Goal: Information Seeking & Learning: Learn about a topic

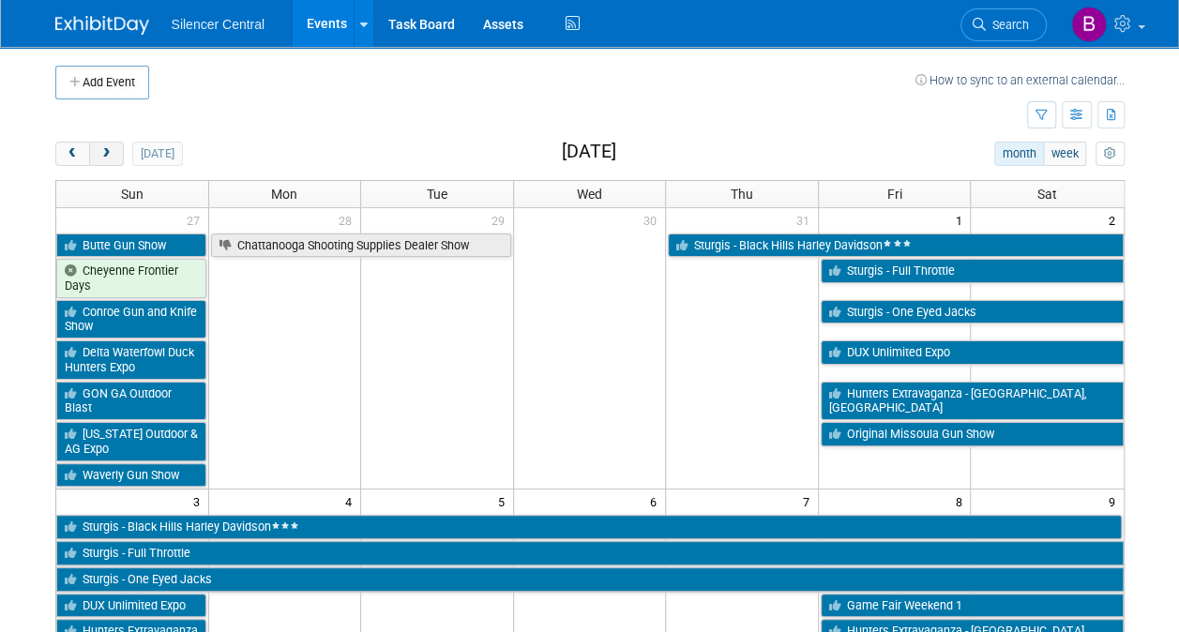
click at [95, 147] on button "next" at bounding box center [106, 154] width 35 height 24
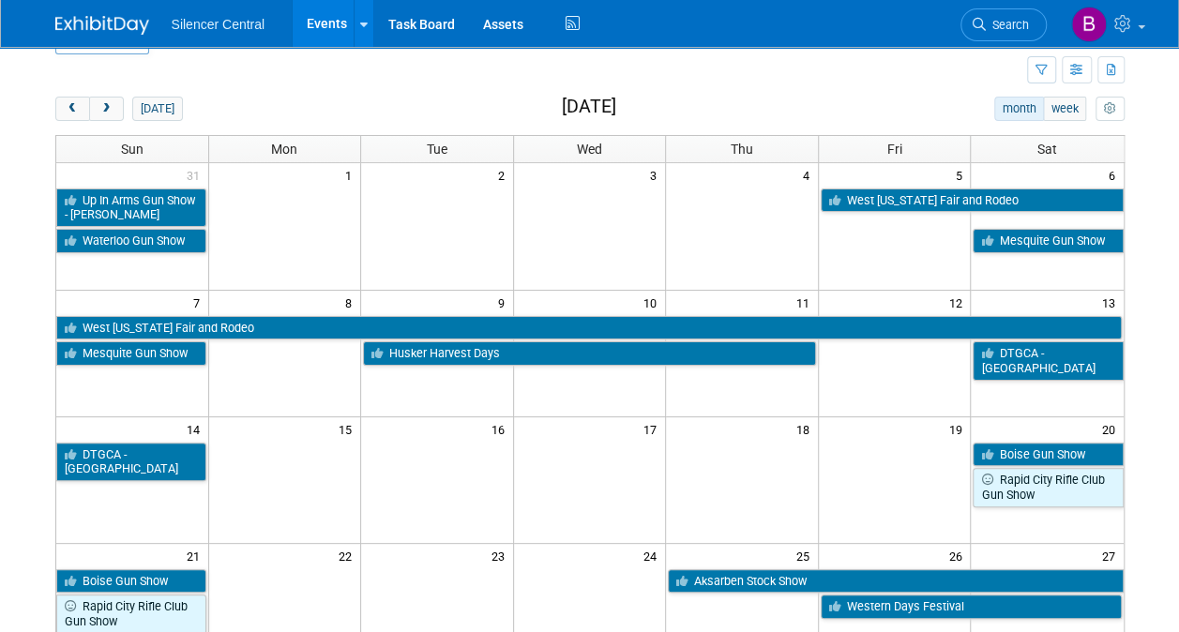
scroll to position [46, 0]
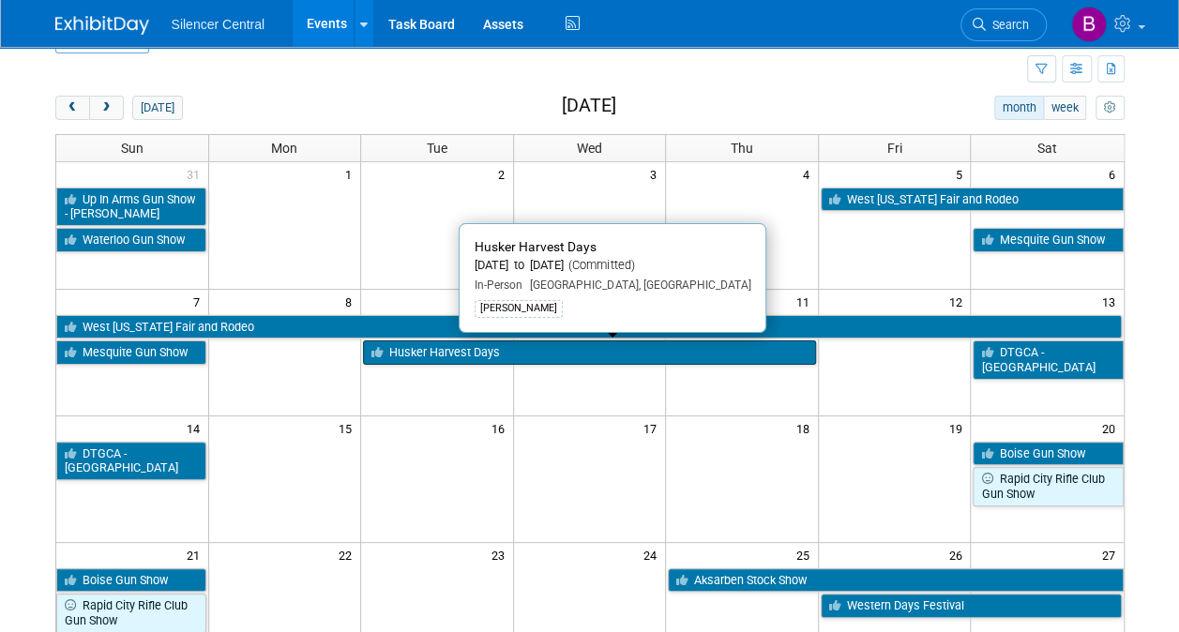
click at [643, 348] on link "Husker Harvest Days" at bounding box center [589, 352] width 453 height 24
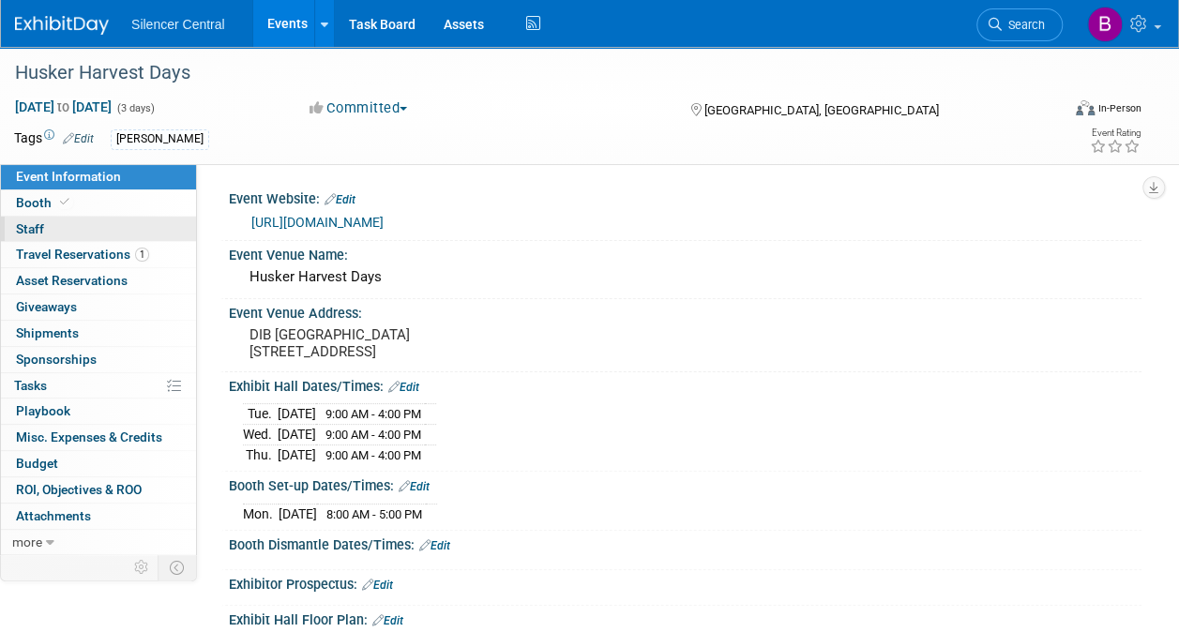
click at [139, 226] on link "0 Staff 0" at bounding box center [98, 229] width 195 height 25
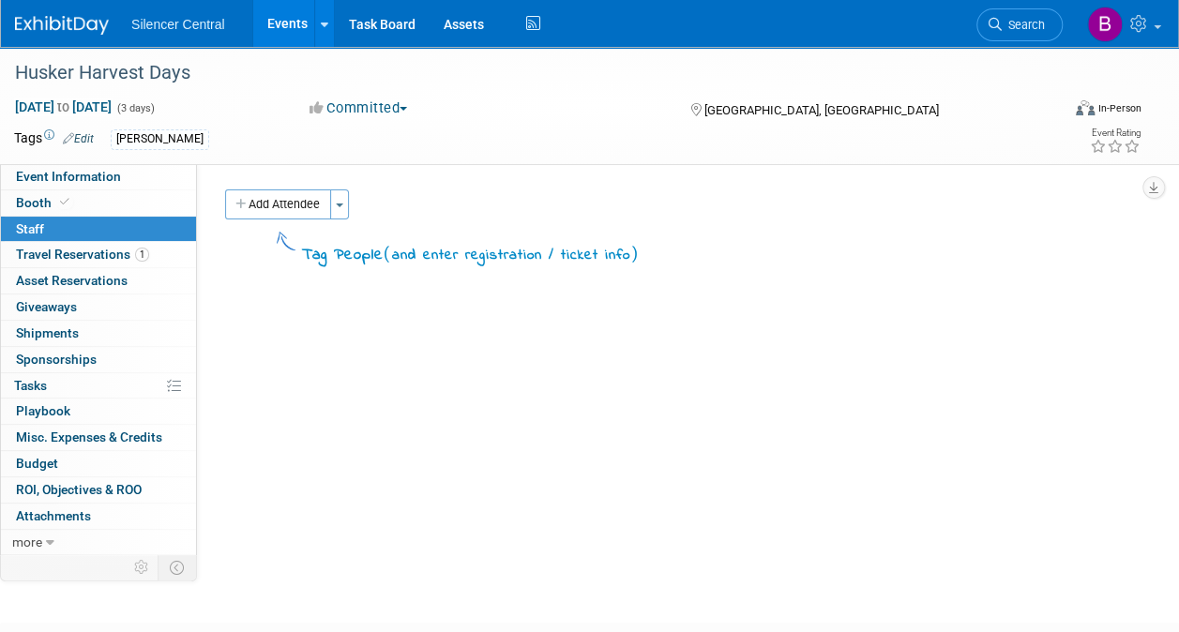
click at [81, 28] on img at bounding box center [62, 25] width 94 height 19
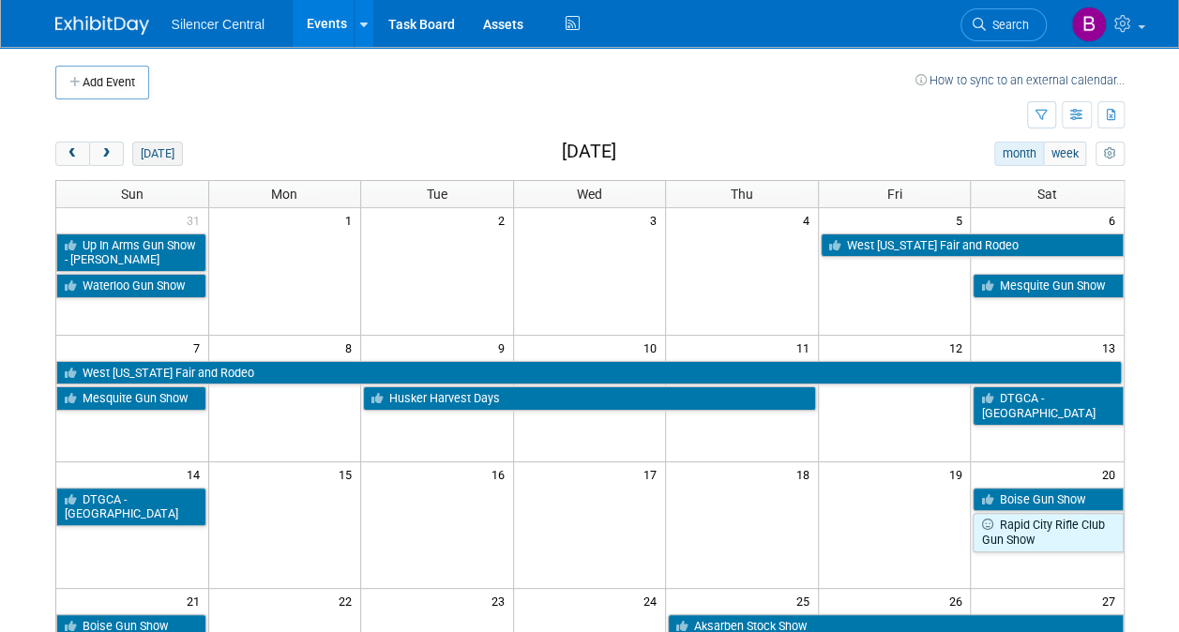
click at [146, 160] on button "[DATE]" at bounding box center [157, 154] width 50 height 24
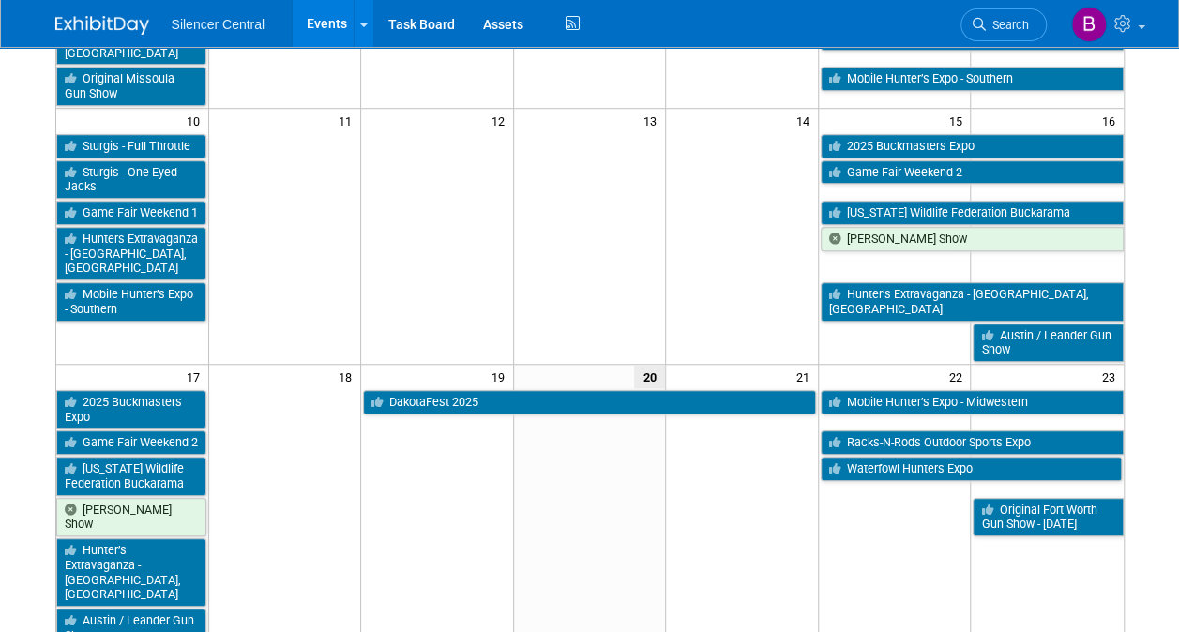
scroll to position [597, 0]
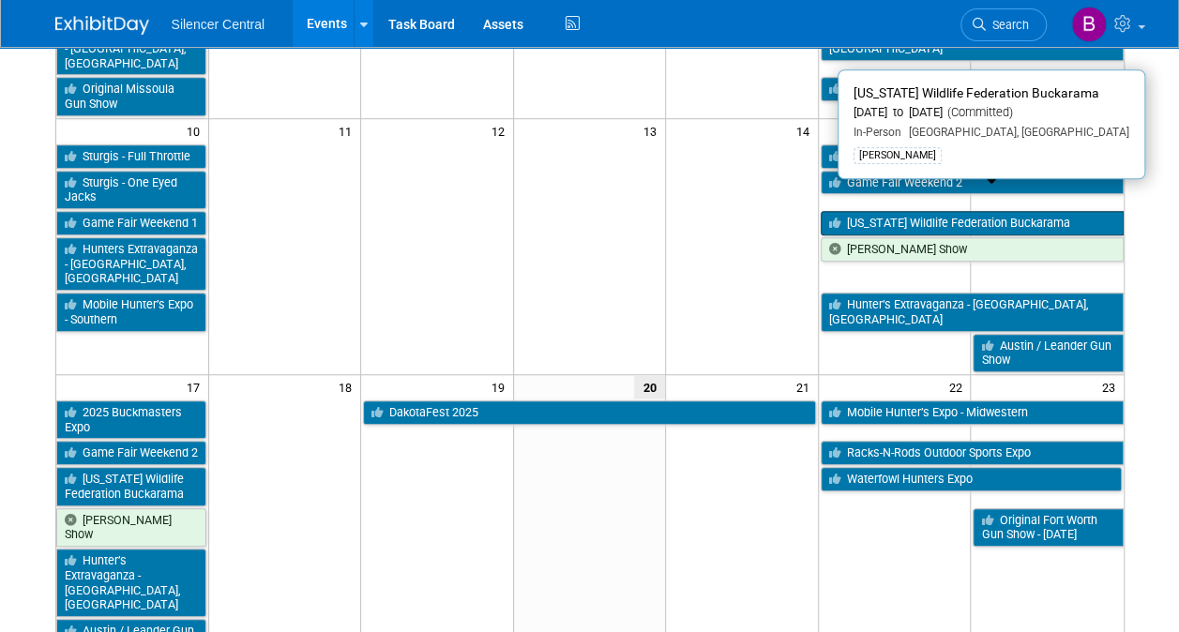
click at [865, 211] on link "[US_STATE] Wildlife Federation Buckarama" at bounding box center [971, 223] width 303 height 24
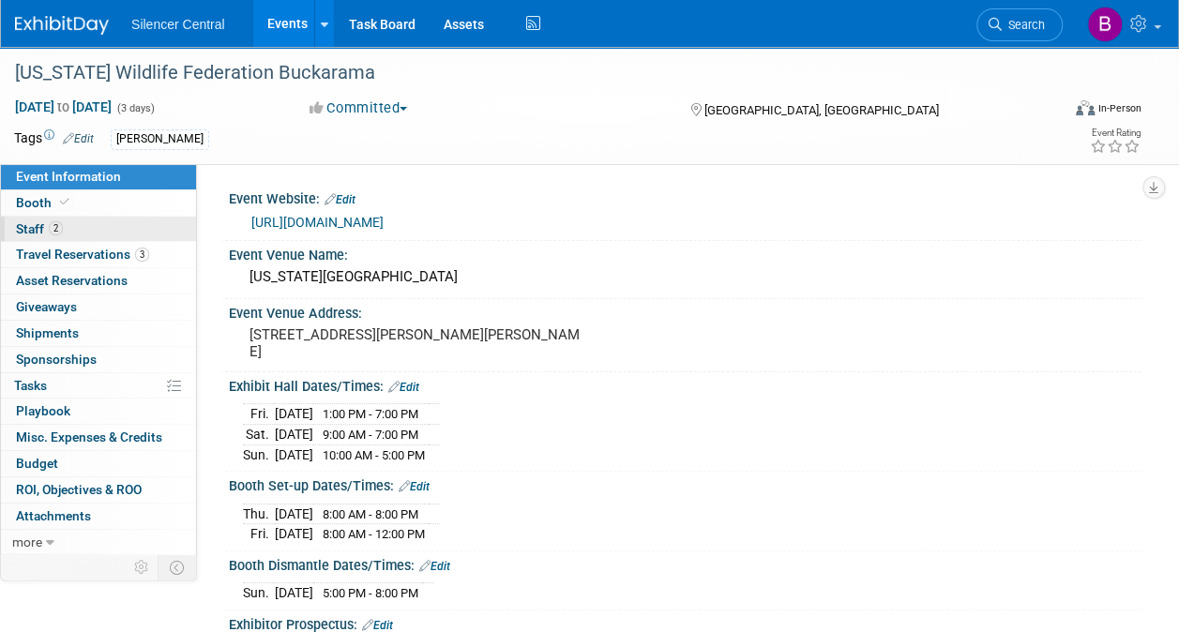
drag, startPoint x: 0, startPoint y: 0, endPoint x: 142, endPoint y: 221, distance: 262.7
click at [142, 221] on link "2 Staff 2" at bounding box center [98, 229] width 195 height 25
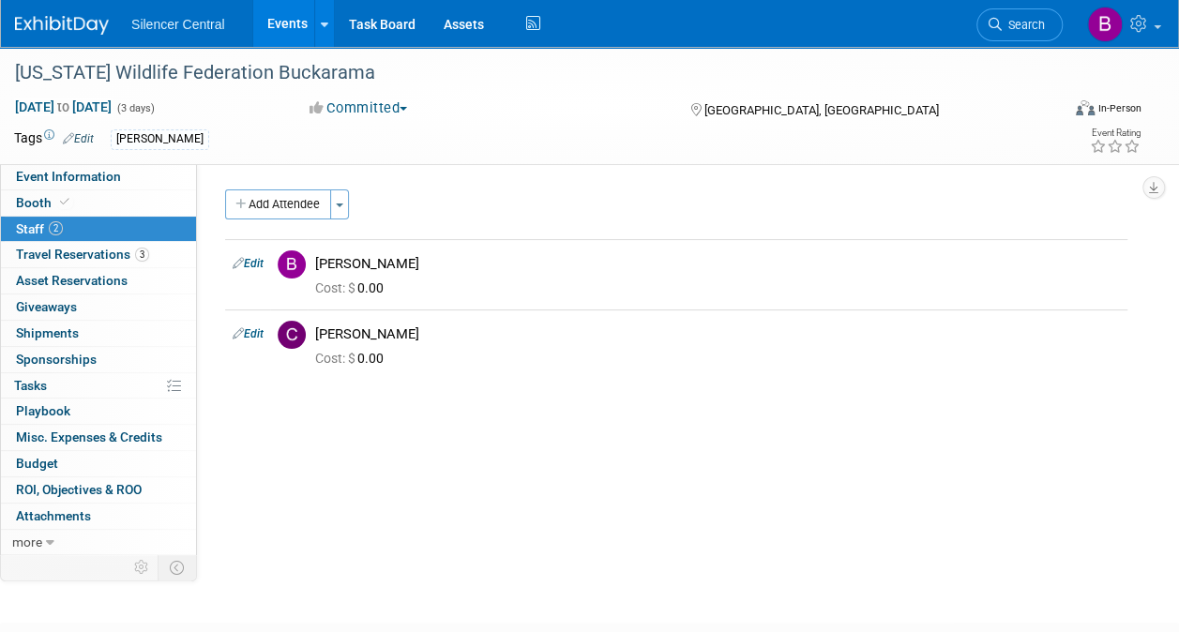
click at [75, 30] on img at bounding box center [62, 25] width 94 height 19
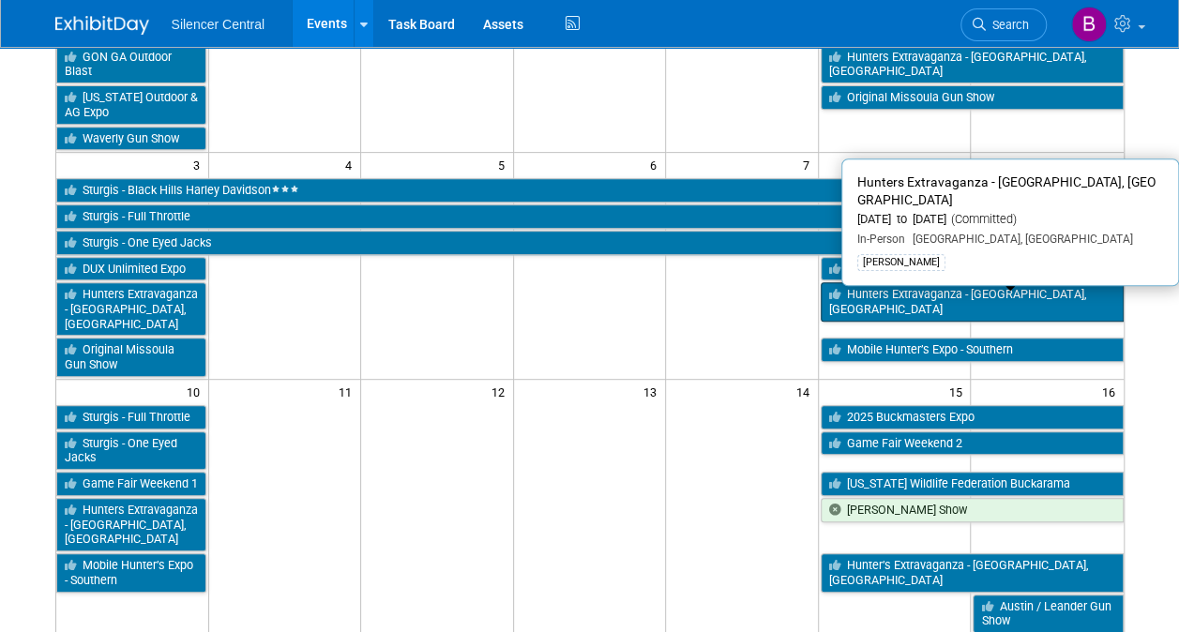
scroll to position [369, 0]
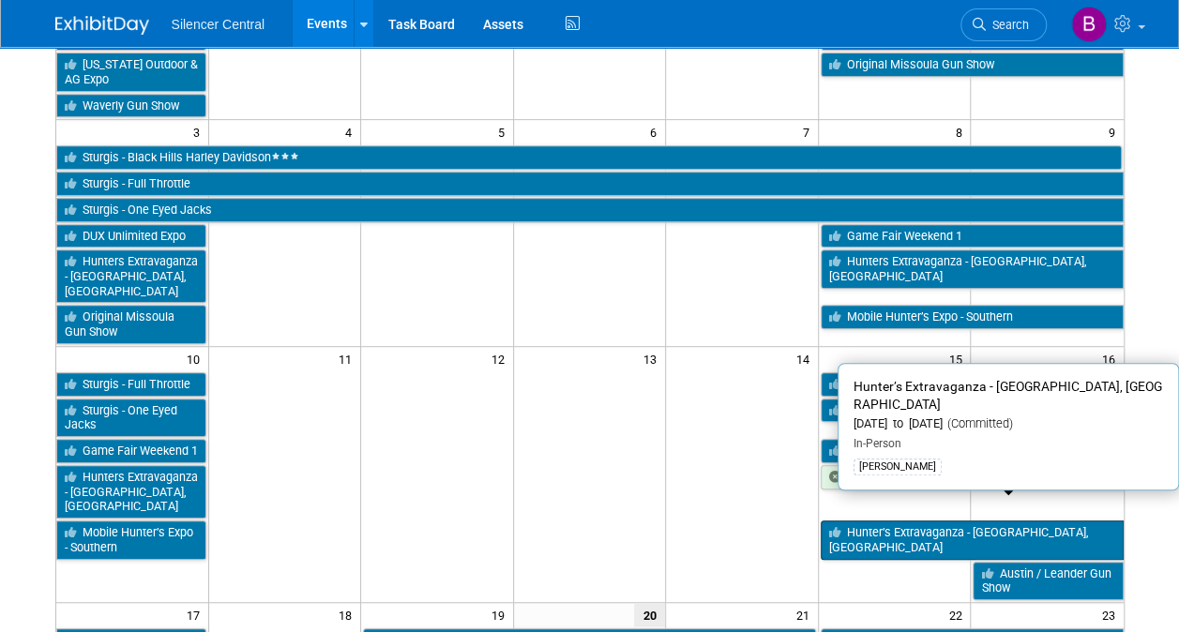
click at [934, 520] on link "Hunter’s Extravaganza - [GEOGRAPHIC_DATA], [GEOGRAPHIC_DATA]" at bounding box center [971, 539] width 303 height 38
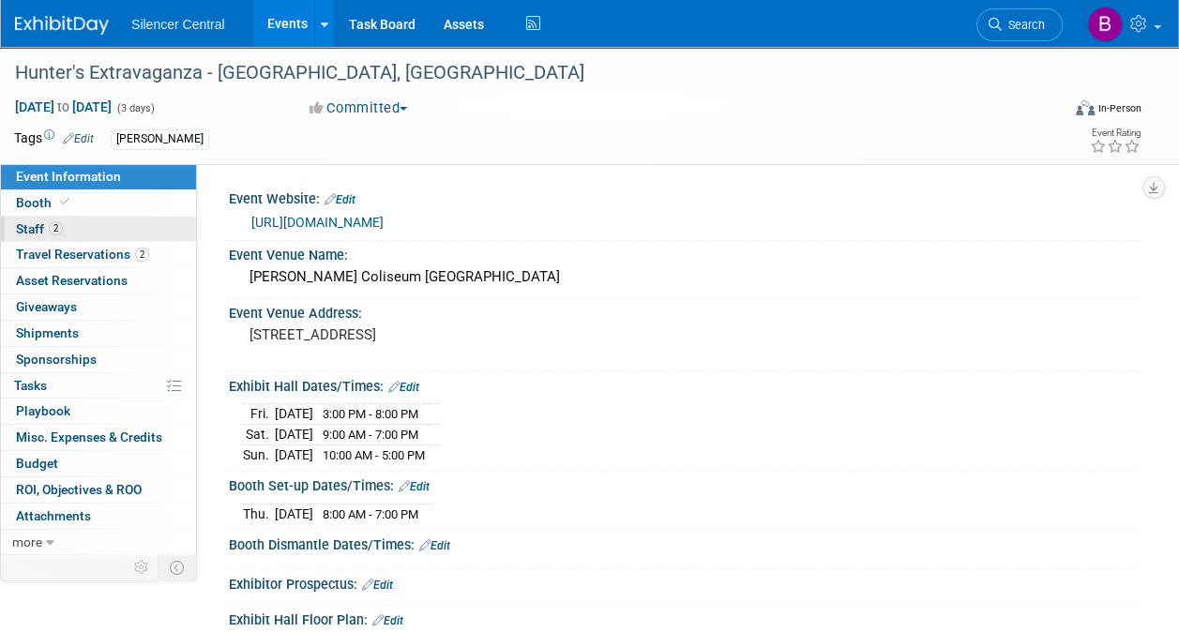
click at [126, 218] on link "2 Staff 2" at bounding box center [98, 229] width 195 height 25
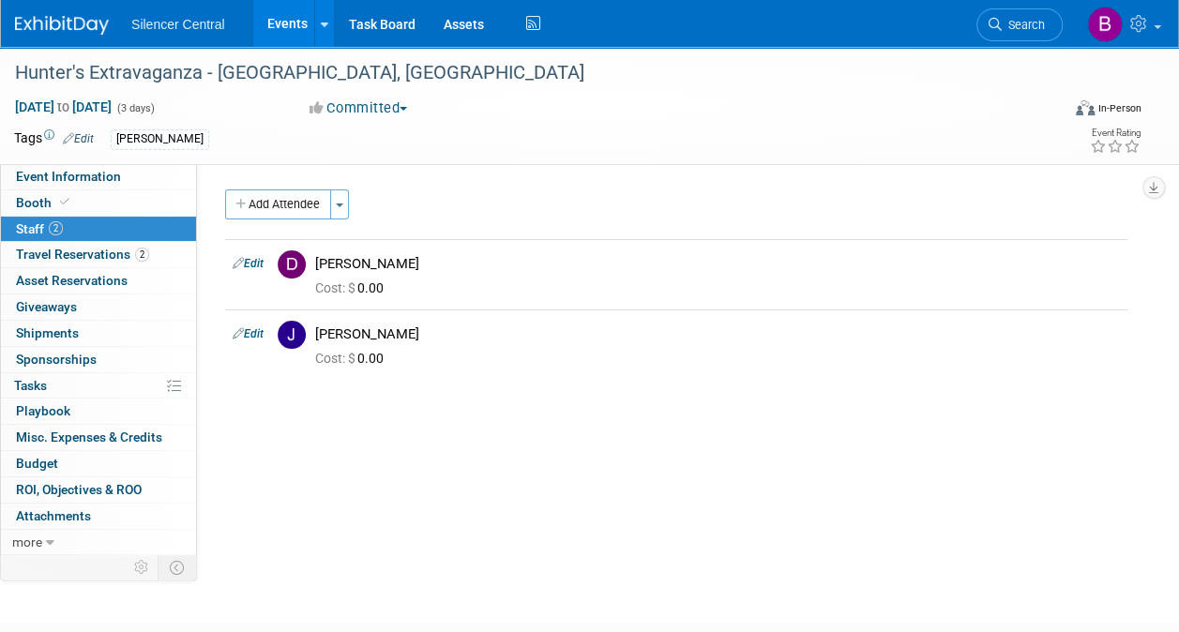
click at [79, 21] on img at bounding box center [62, 25] width 94 height 19
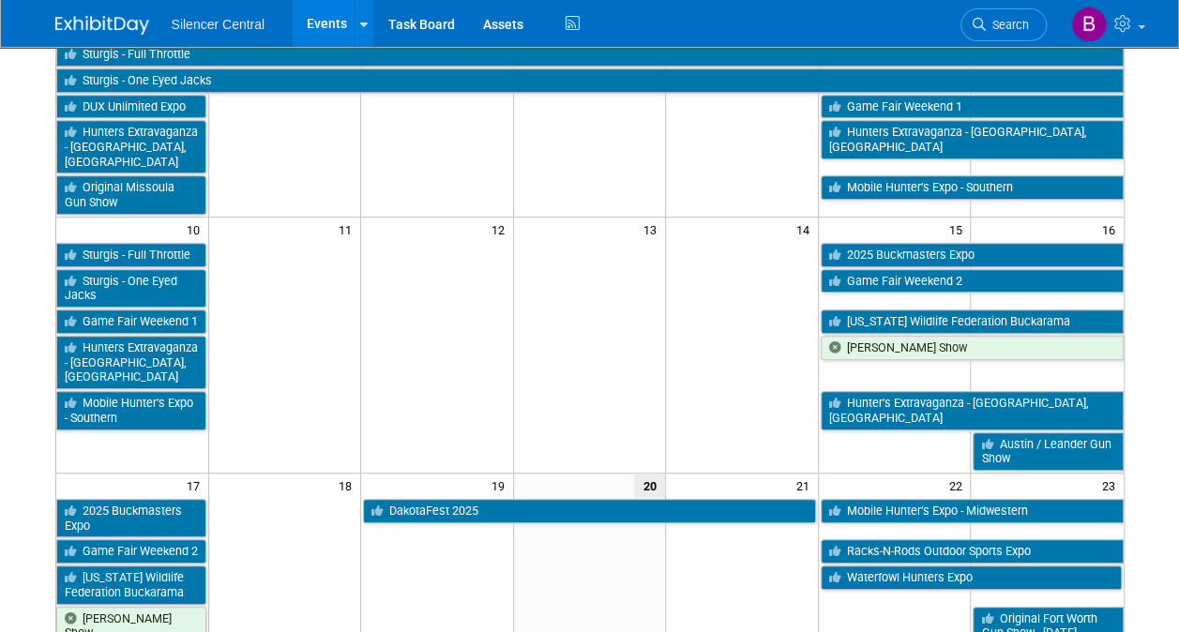
scroll to position [570, 0]
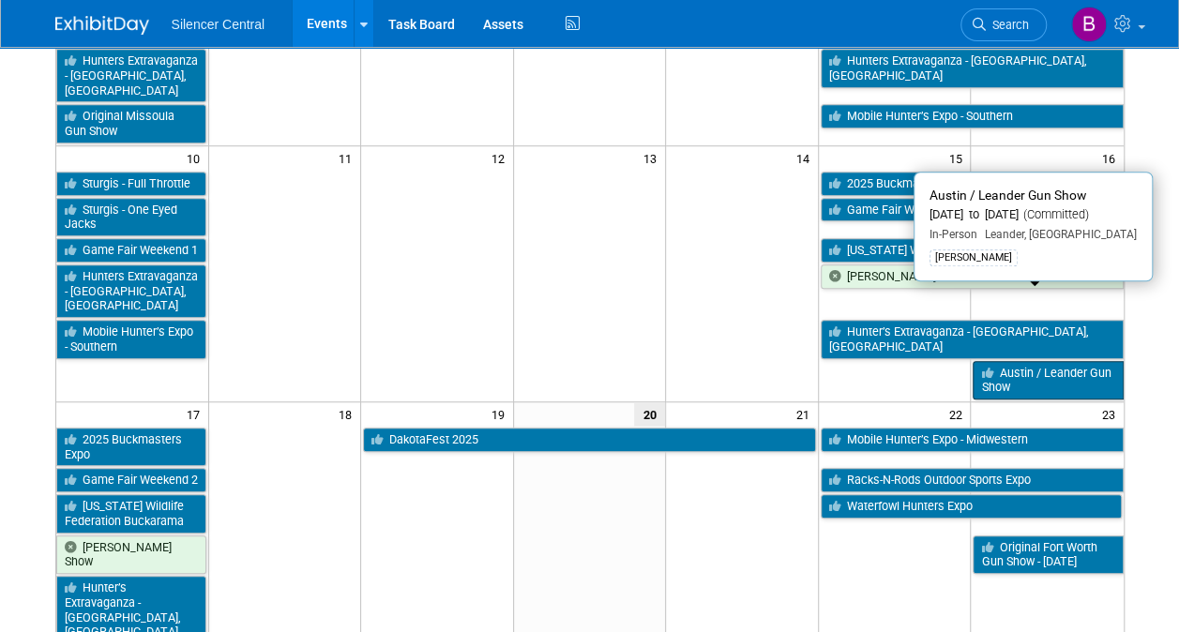
click at [1036, 361] on link "Austin / Leander Gun Show" at bounding box center [1047, 380] width 150 height 38
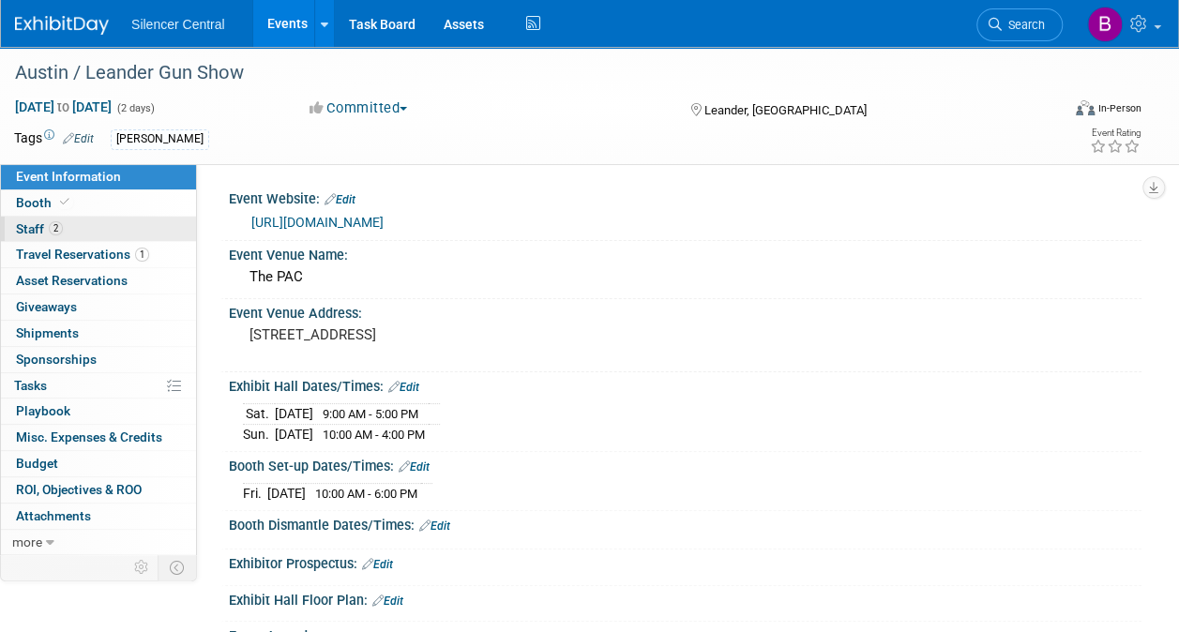
click at [96, 227] on link "2 Staff 2" at bounding box center [98, 229] width 195 height 25
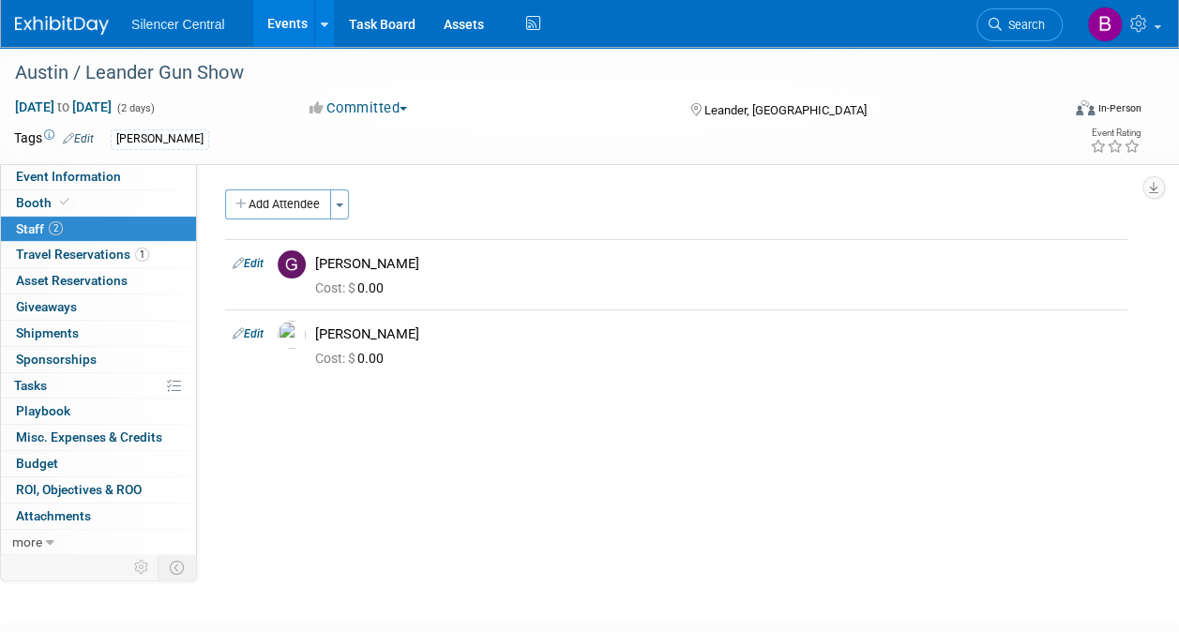
click at [71, 30] on img at bounding box center [62, 25] width 94 height 19
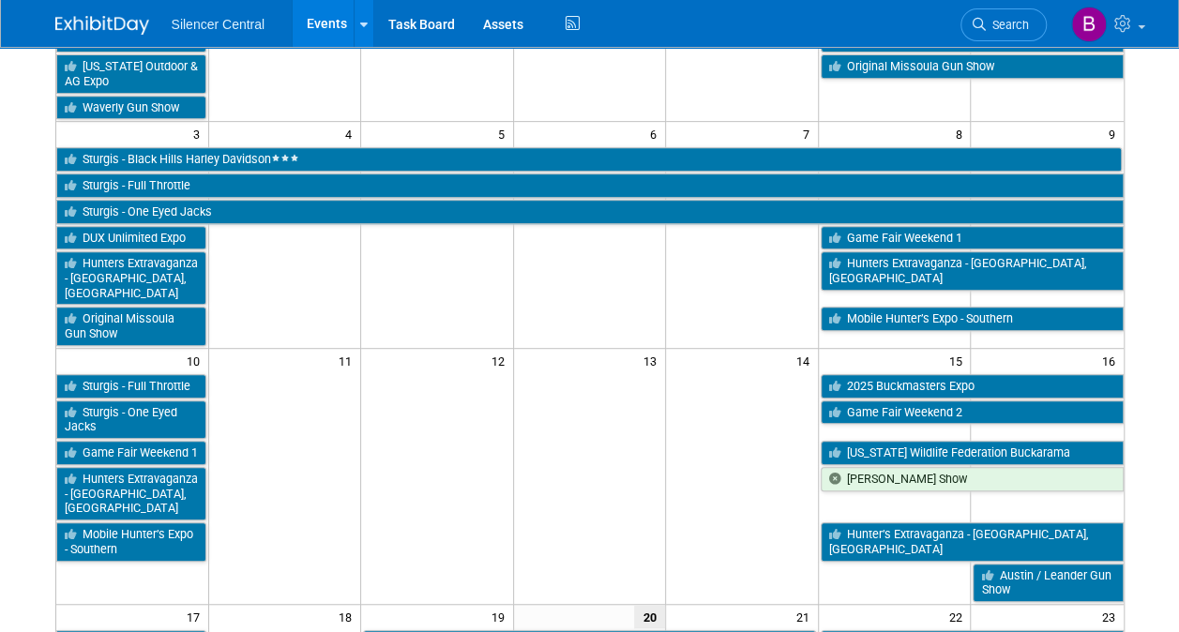
scroll to position [369, 0]
